Goal: Use online tool/utility: Use online tool/utility

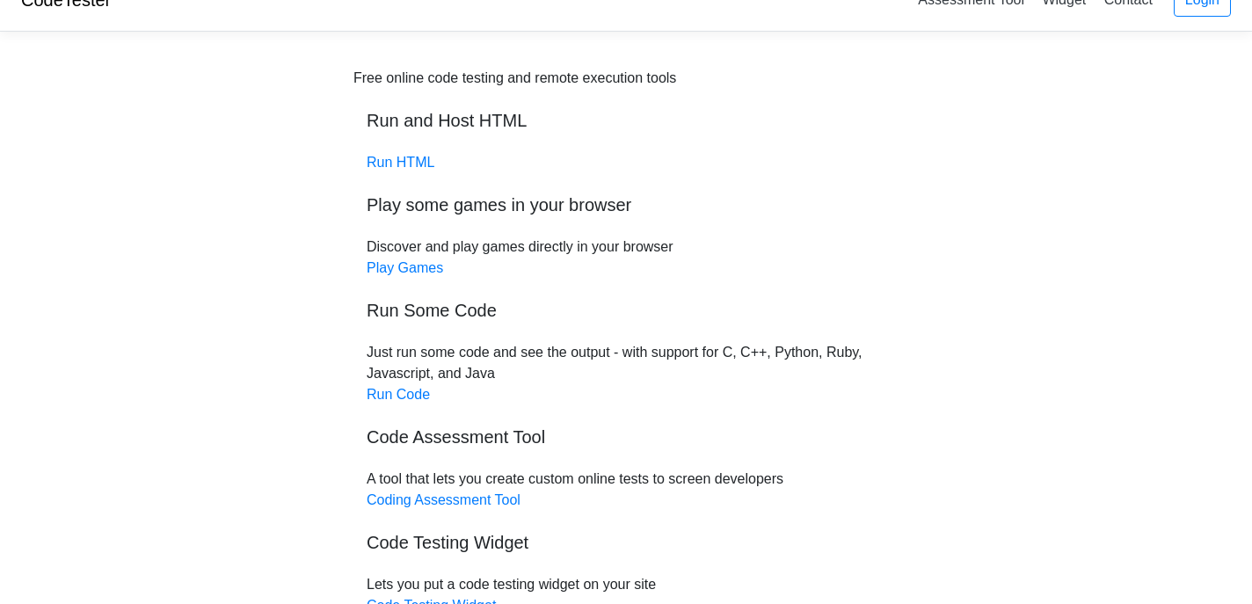
scroll to position [33, 0]
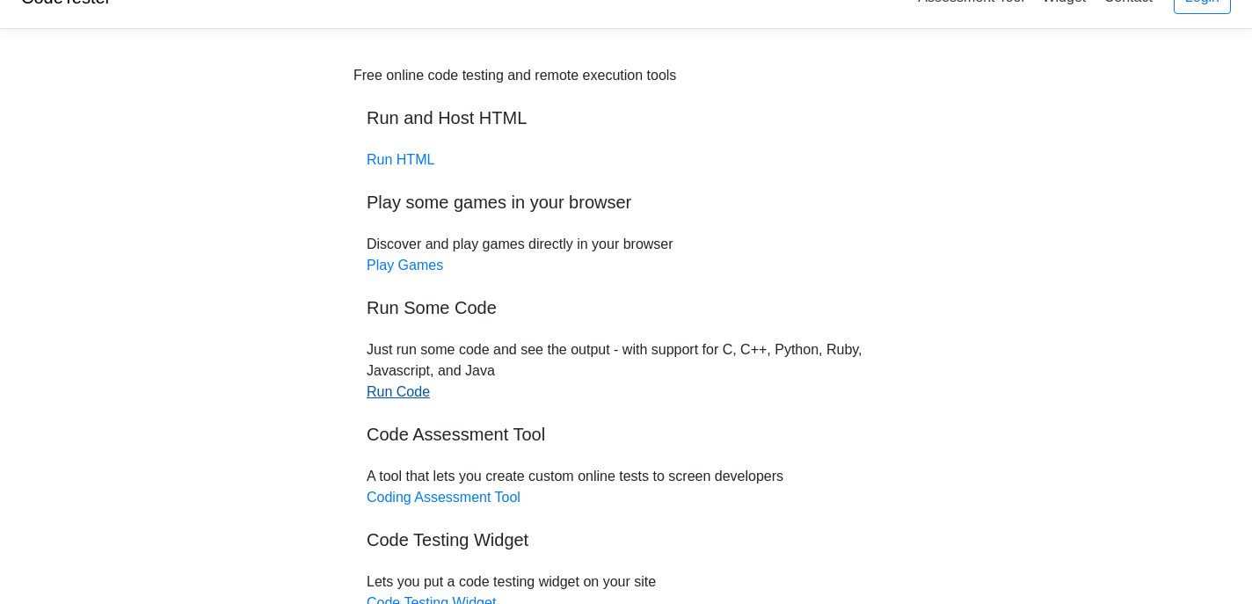
click at [417, 392] on link "Run Code" at bounding box center [398, 391] width 63 height 15
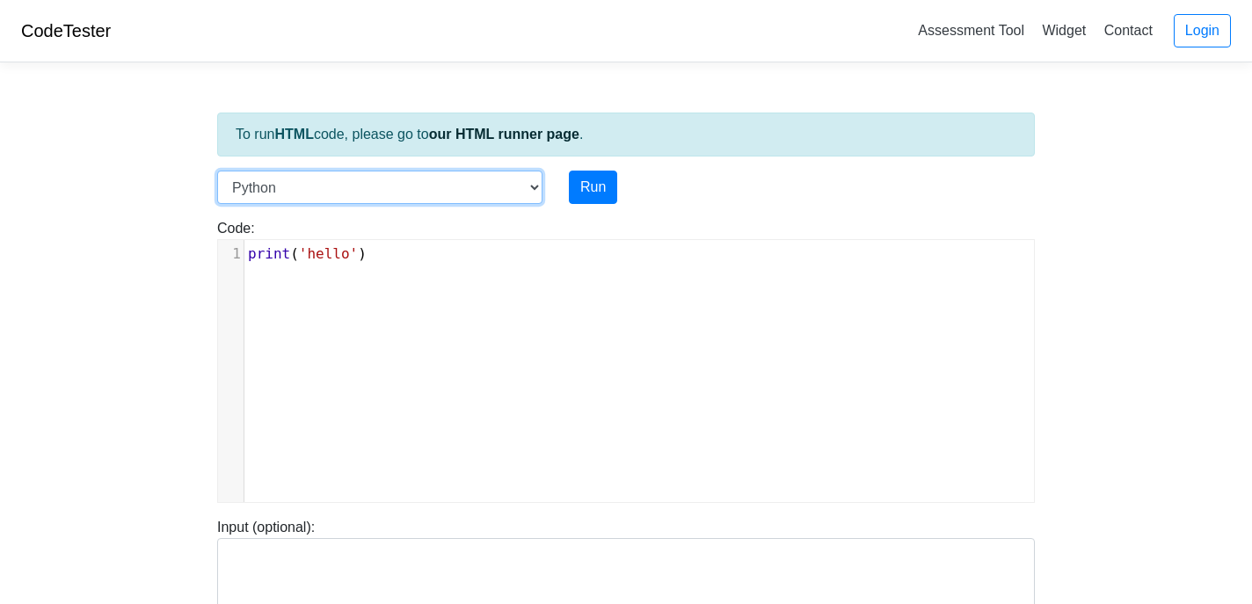
click at [519, 181] on select "C C++ Go Java Javascript Python Ruby" at bounding box center [379, 187] width 325 height 33
click at [217, 171] on select "C C++ Go Java Javascript Python Ruby" at bounding box center [379, 187] width 325 height 33
